Goal: Task Accomplishment & Management: Use online tool/utility

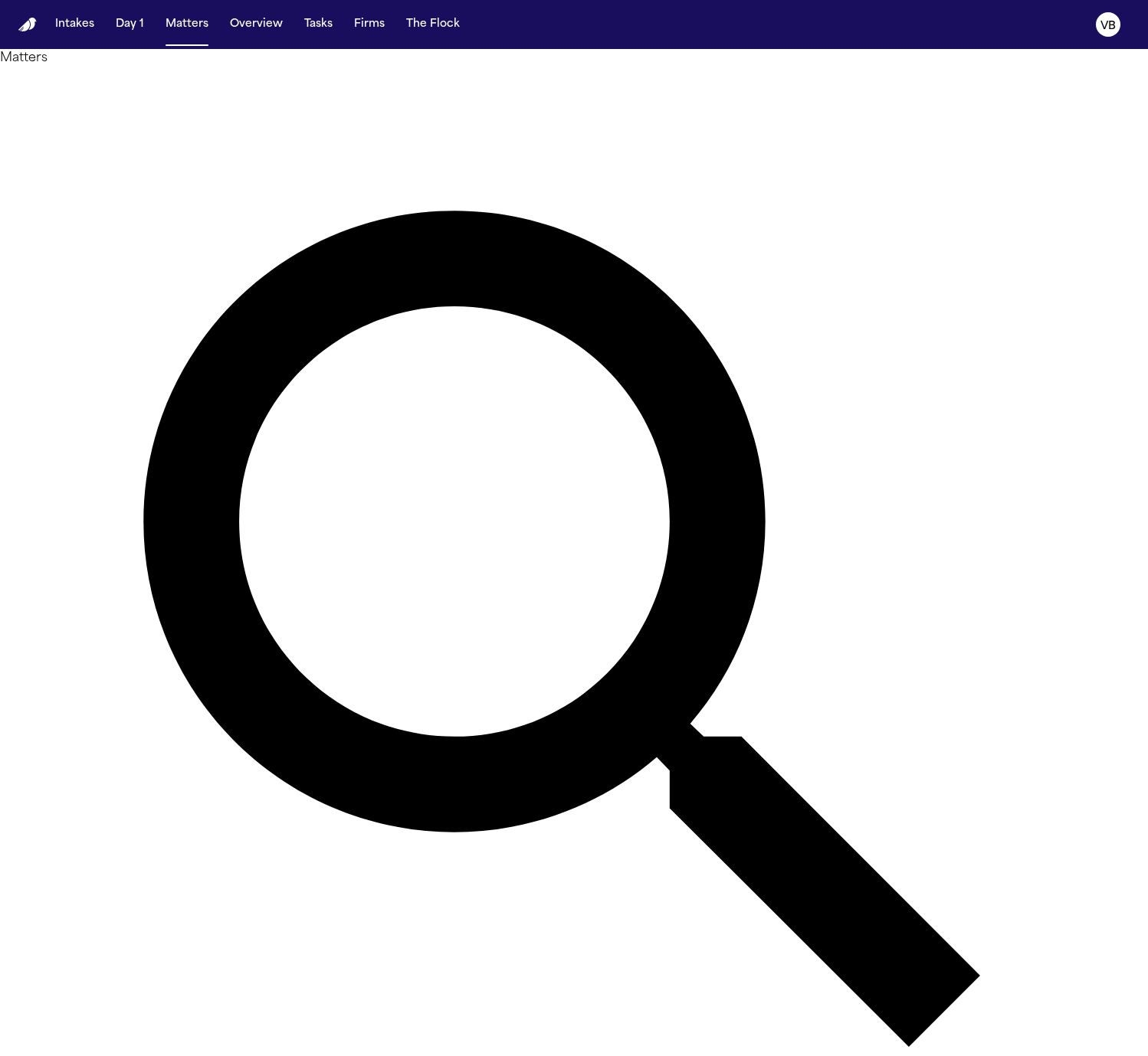
type input "****"
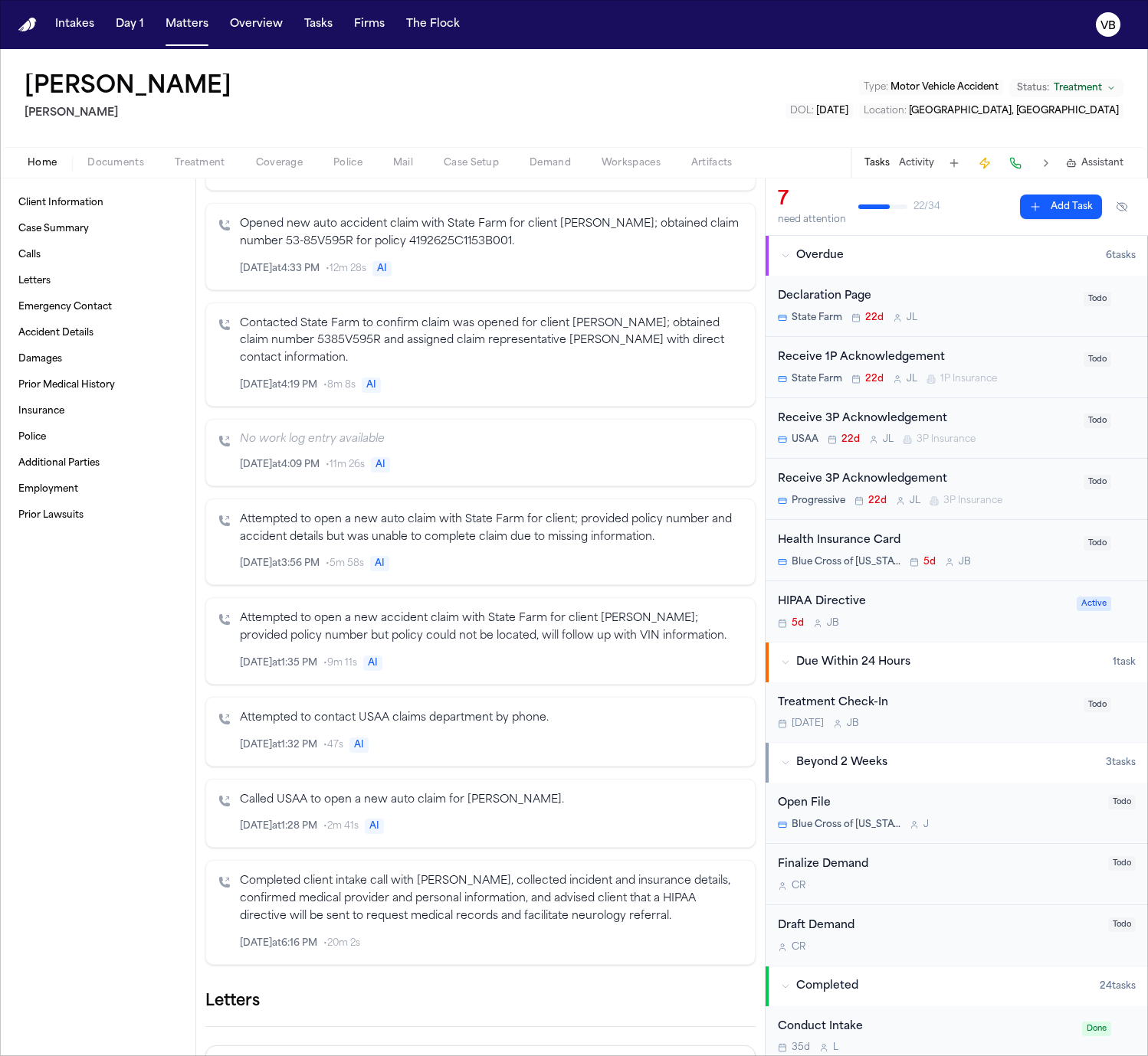
scroll to position [1196, 0]
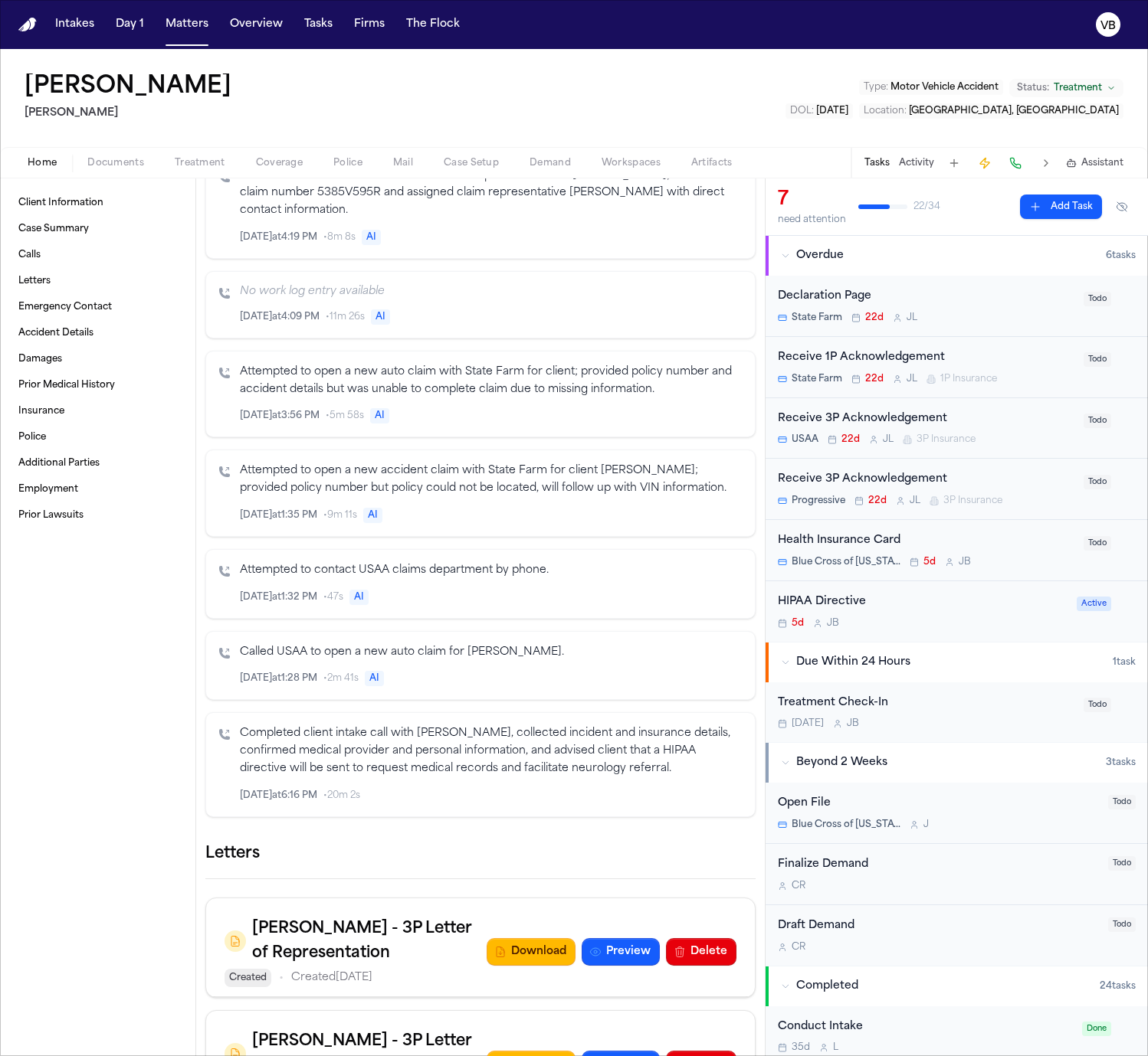
click at [677, 800] on icon "Inspect" at bounding box center [679, 794] width 8 height 8
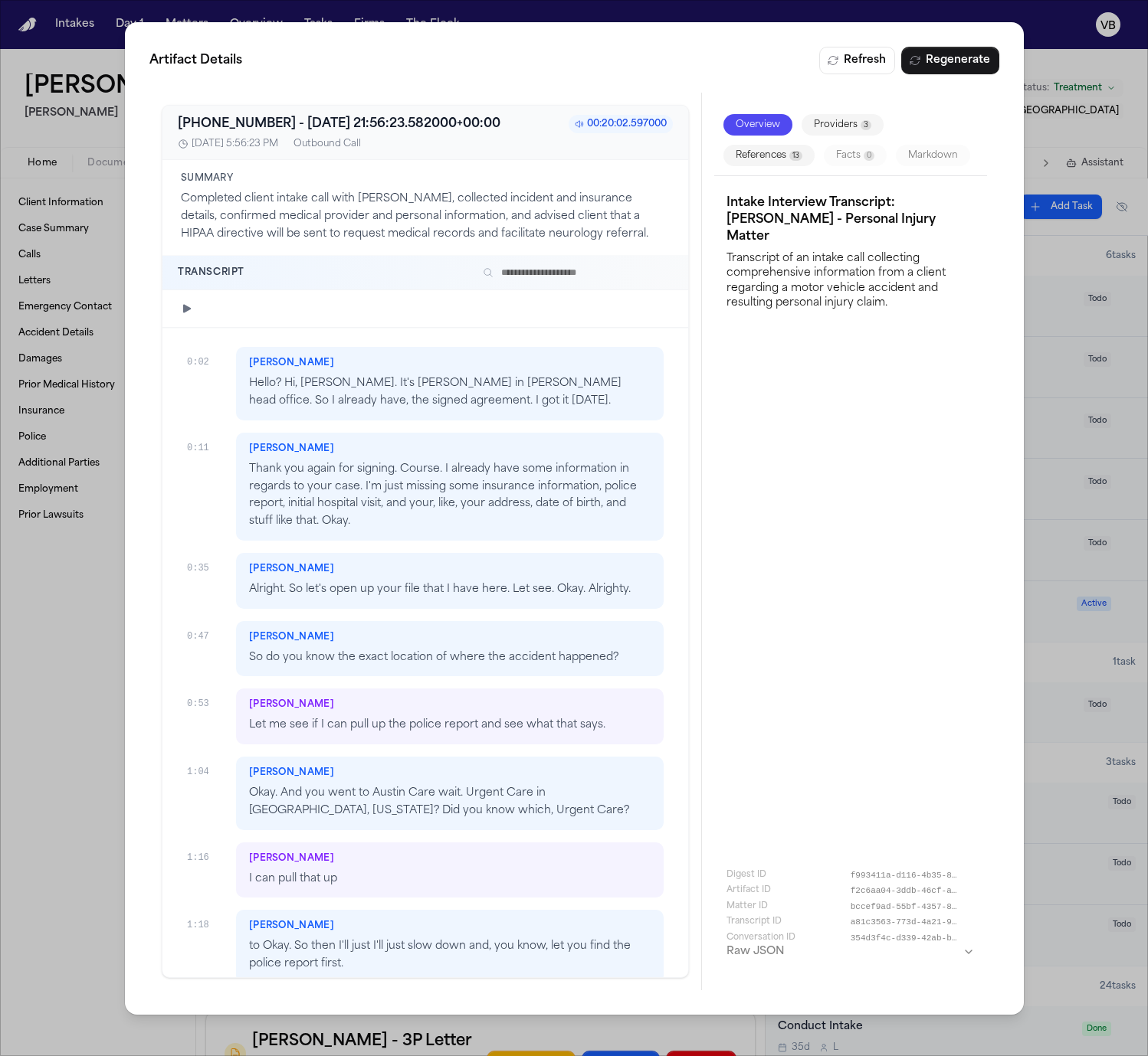
click at [186, 314] on icon "button" at bounding box center [187, 309] width 12 height 12
click at [427, 720] on p "Let me see if I can pull up the police report and see what that says." at bounding box center [449, 726] width 401 height 18
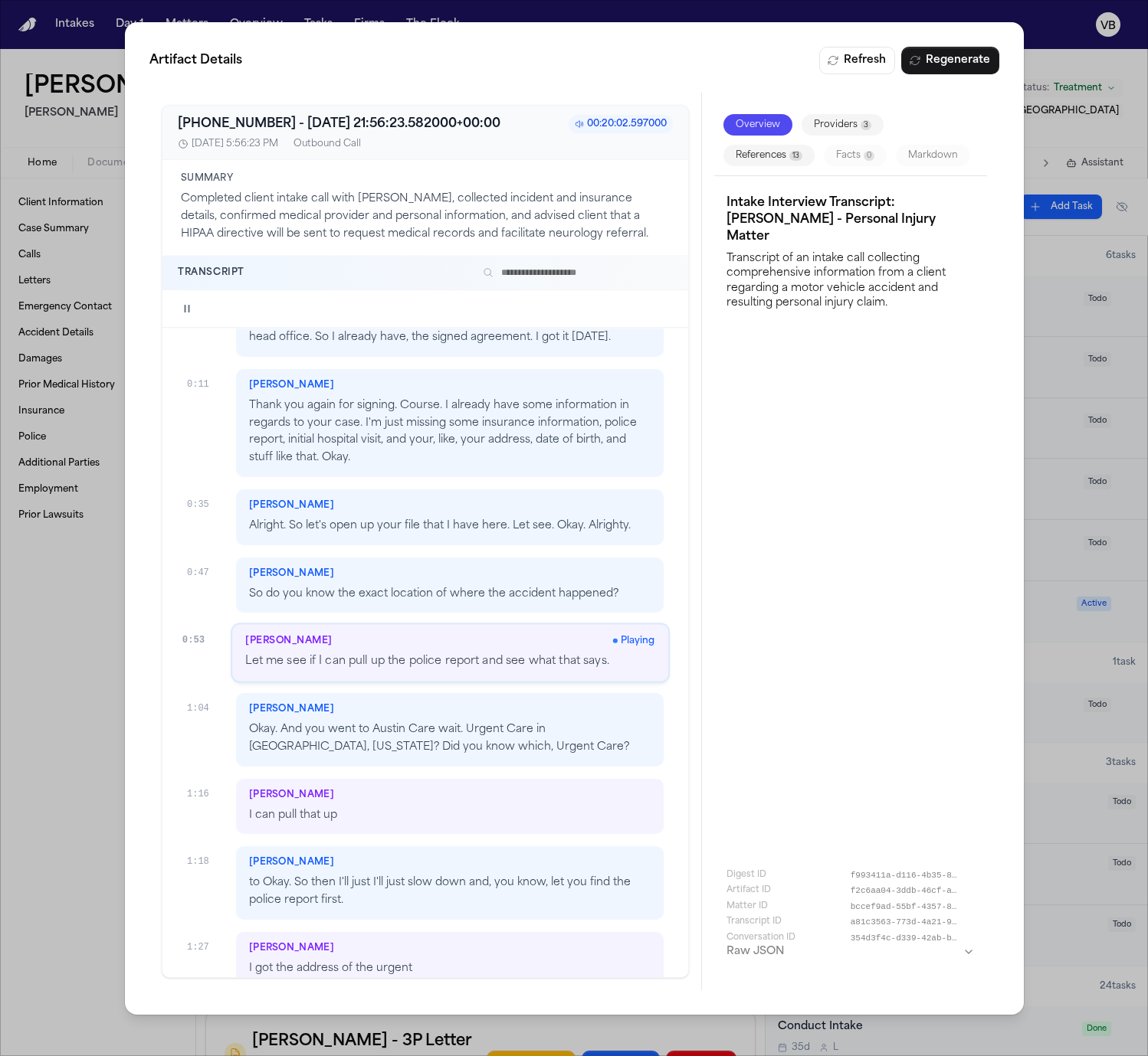
click at [449, 829] on div "[PERSON_NAME] I can pull that up" at bounding box center [449, 806] width 427 height 56
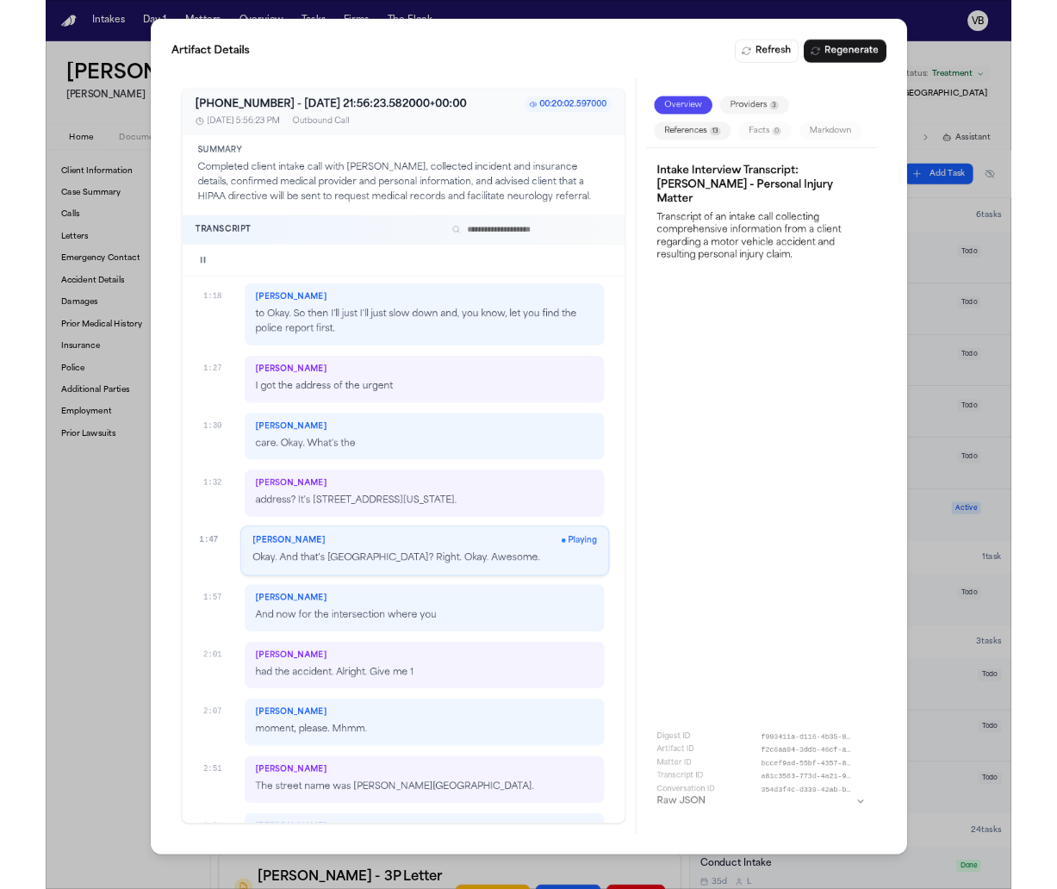
scroll to position [645, 0]
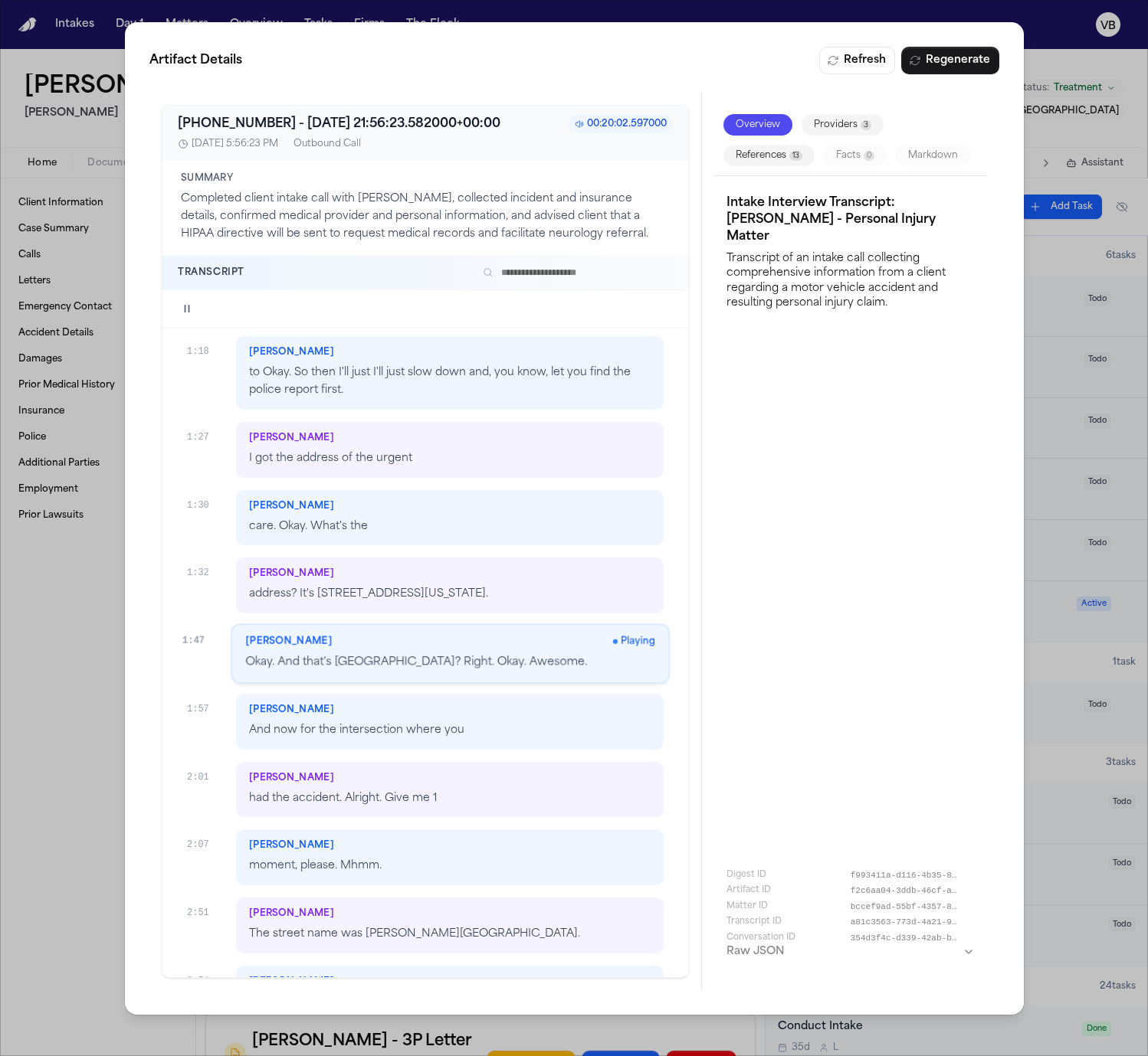
click at [183, 301] on button "button" at bounding box center [187, 309] width 19 height 19
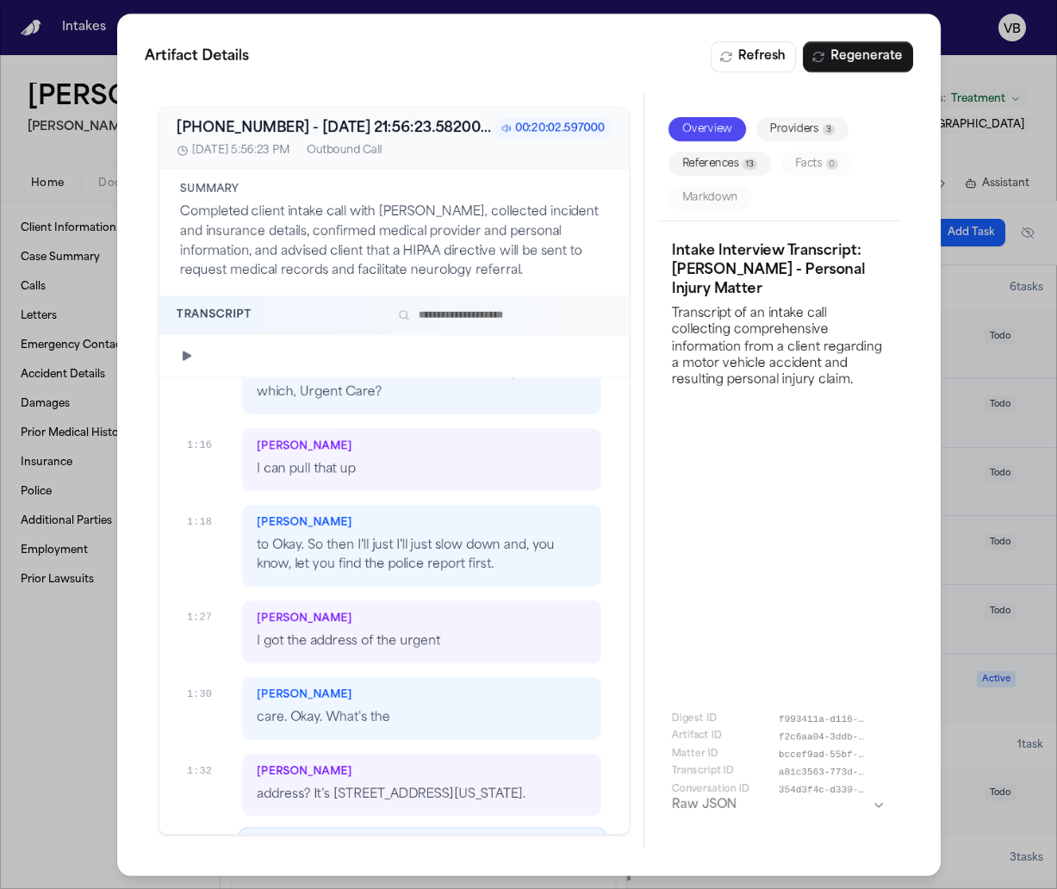
scroll to position [723, 0]
